Goal: Complete application form: Complete application form

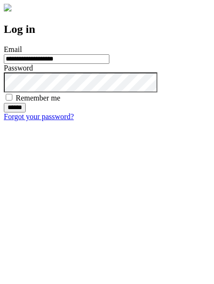
type input "**********"
click at [26, 112] on input "******" at bounding box center [15, 108] width 22 height 10
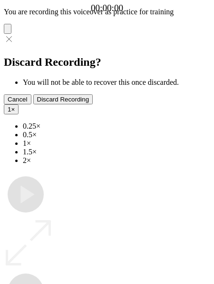
type input "**********"
